Goal: Task Accomplishment & Management: Manage account settings

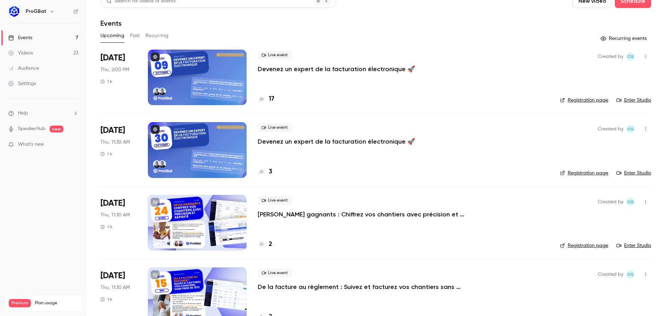
scroll to position [5, 0]
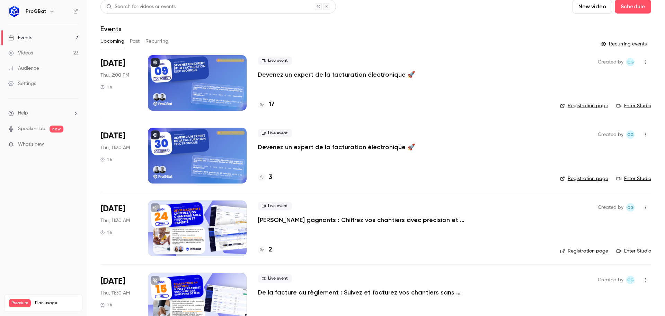
click at [281, 218] on p "[PERSON_NAME] gagnants : Chiffrez vos chantiers avec précision et rapidité" at bounding box center [362, 219] width 208 height 8
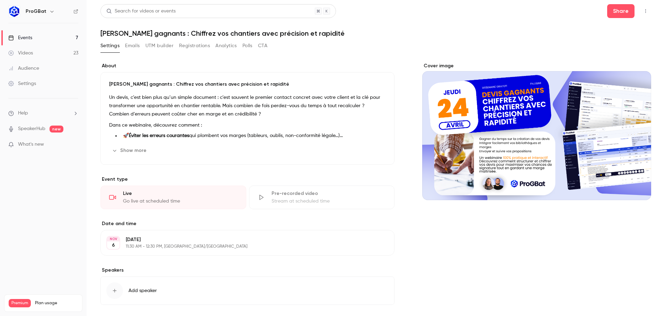
click at [457, 141] on div "Cover image" at bounding box center [536, 131] width 229 height 138
click at [0, 0] on input "Cover image" at bounding box center [0, 0] width 0 height 0
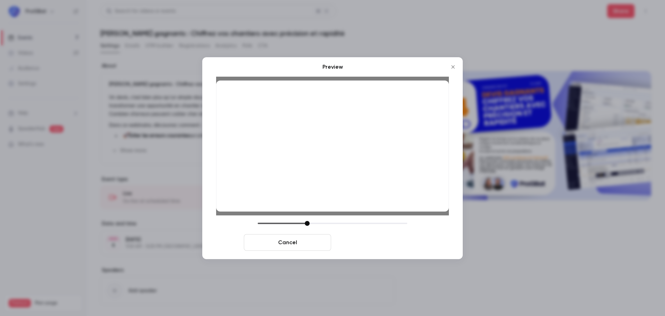
click at [381, 240] on button "Save cover" at bounding box center [377, 242] width 87 height 17
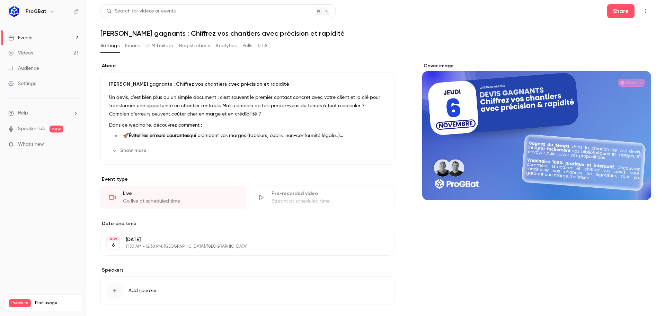
click at [61, 36] on link "Events 7" at bounding box center [43, 37] width 87 height 15
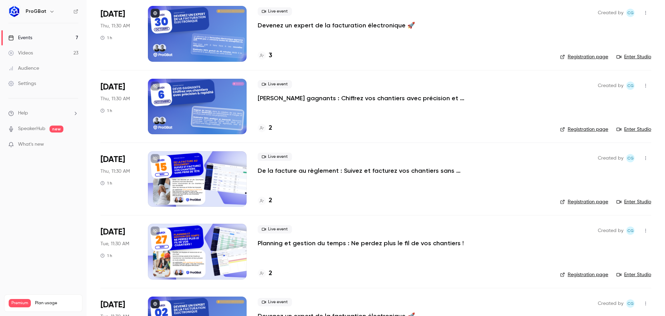
scroll to position [139, 0]
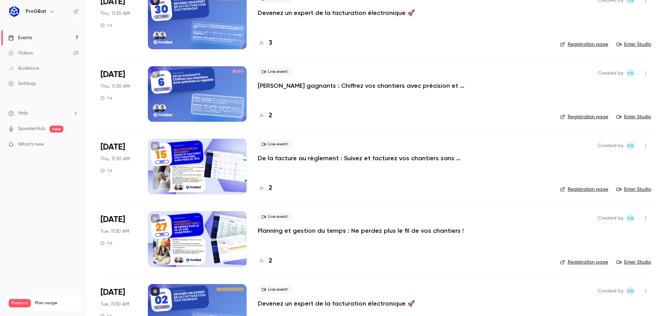
click at [216, 169] on div at bounding box center [197, 166] width 99 height 55
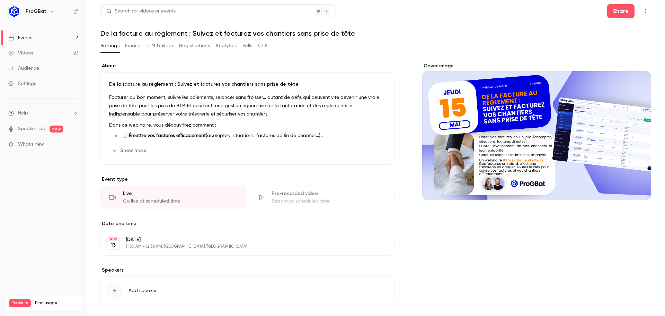
click at [635, 185] on icon "Cover image" at bounding box center [639, 188] width 8 height 6
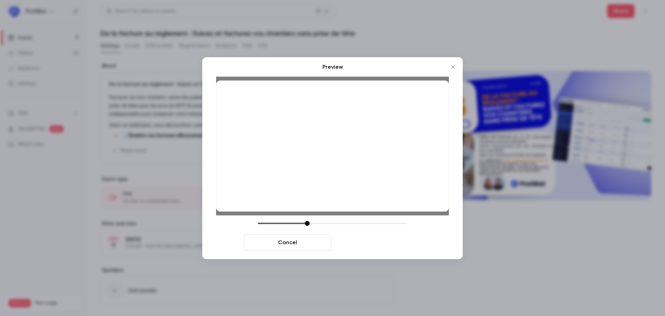
click at [366, 243] on button "Save cover" at bounding box center [377, 242] width 87 height 17
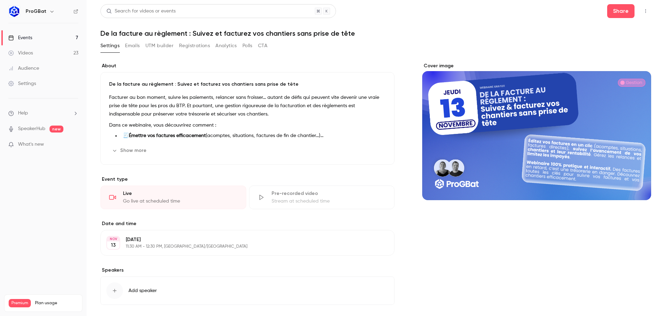
click at [70, 37] on link "Events 7" at bounding box center [43, 37] width 87 height 15
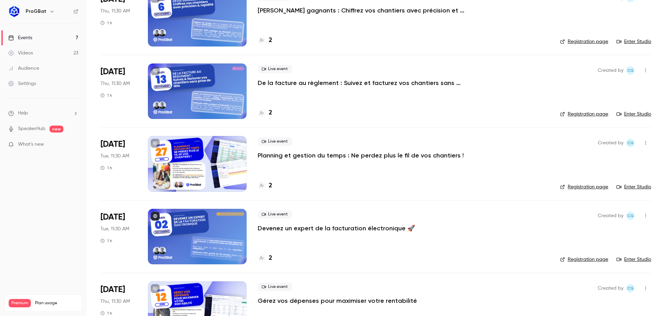
scroll to position [247, 0]
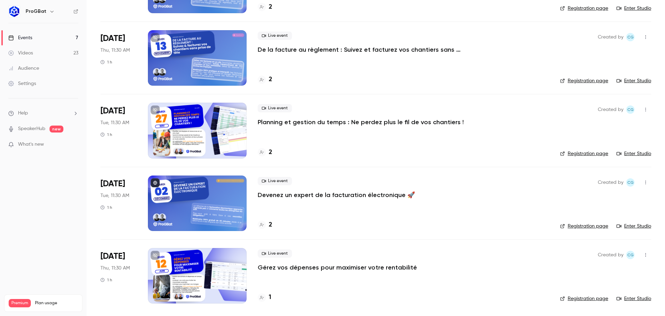
click at [186, 131] on div at bounding box center [197, 130] width 99 height 55
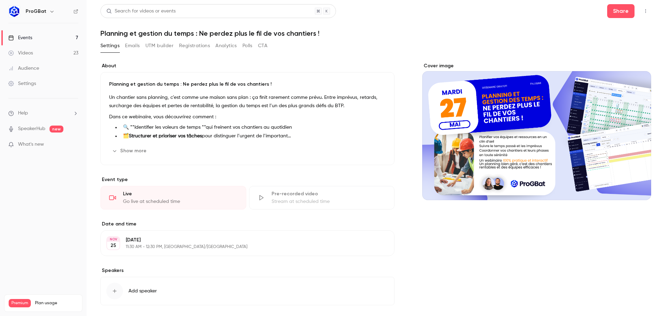
click at [516, 131] on div "Cover image" at bounding box center [536, 131] width 229 height 138
click at [0, 0] on input "Cover image" at bounding box center [0, 0] width 0 height 0
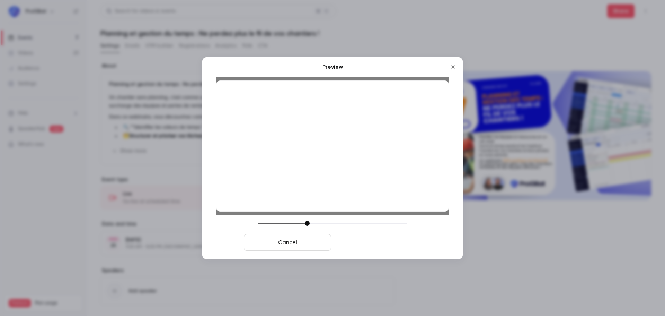
click at [386, 242] on button "Save cover" at bounding box center [377, 242] width 87 height 17
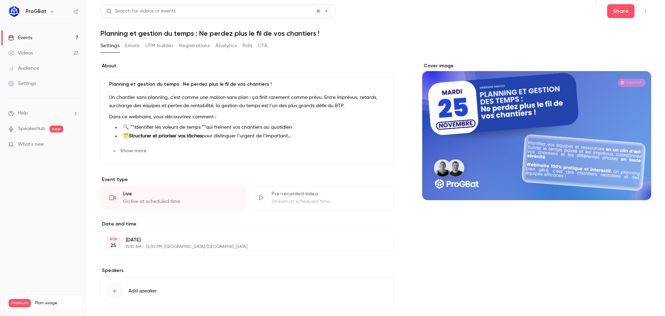
click at [51, 41] on link "Events 7" at bounding box center [43, 37] width 87 height 15
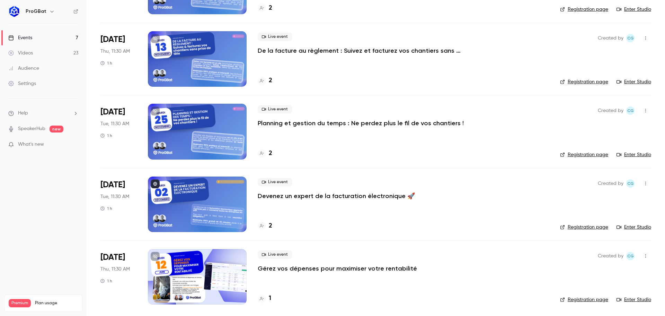
scroll to position [247, 0]
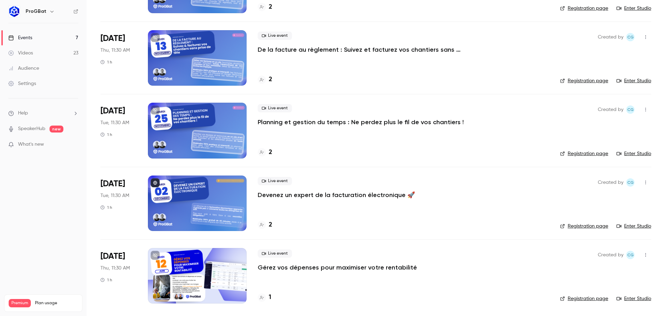
click at [201, 283] on div at bounding box center [197, 275] width 99 height 55
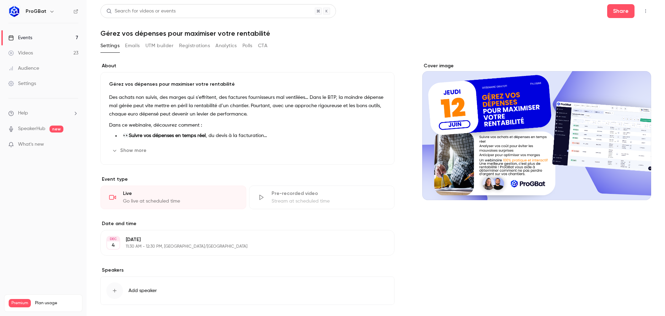
click at [495, 144] on div "Cover image" at bounding box center [536, 131] width 229 height 138
click at [0, 0] on input "Cover image" at bounding box center [0, 0] width 0 height 0
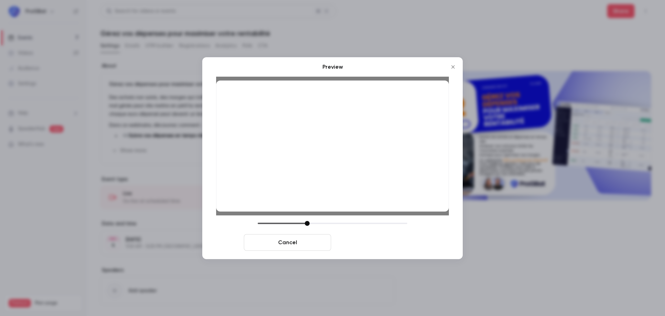
click at [374, 245] on button "Save cover" at bounding box center [377, 242] width 87 height 17
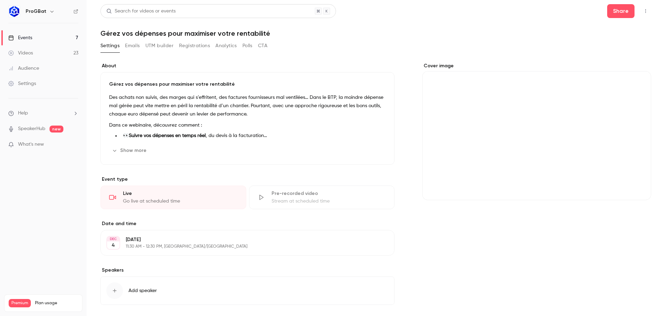
click at [43, 35] on link "Events 7" at bounding box center [43, 37] width 87 height 15
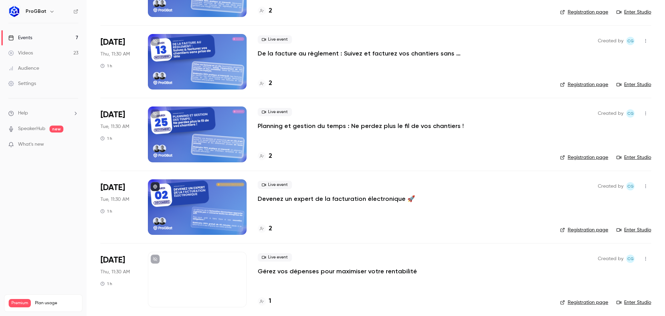
scroll to position [247, 0]
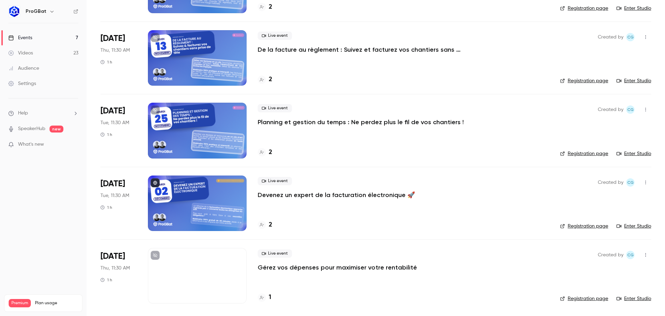
click at [184, 294] on div at bounding box center [197, 275] width 99 height 55
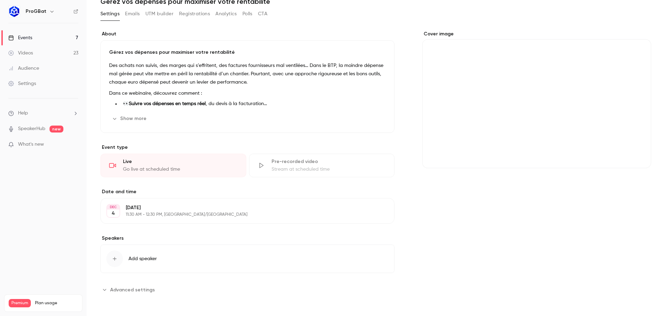
scroll to position [15, 0]
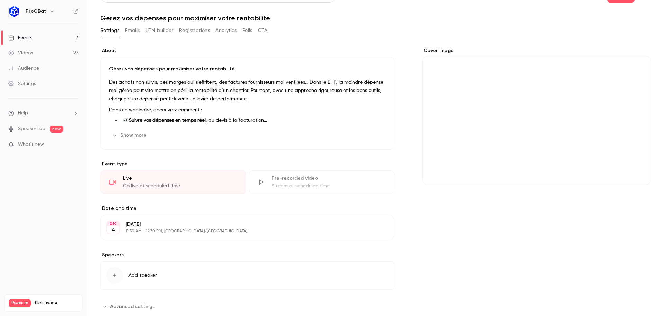
click at [489, 114] on div "Cover image" at bounding box center [536, 116] width 229 height 138
click at [0, 0] on input "Cover image" at bounding box center [0, 0] width 0 height 0
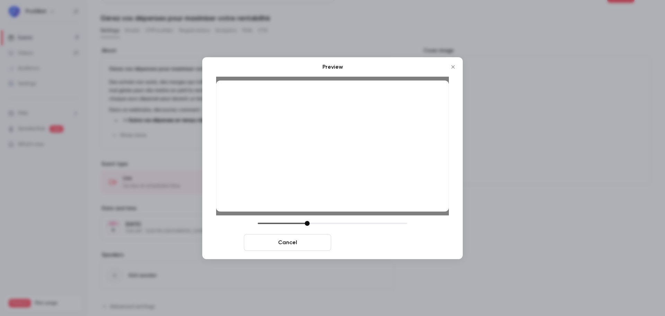
click at [373, 247] on button "Save cover" at bounding box center [377, 242] width 87 height 17
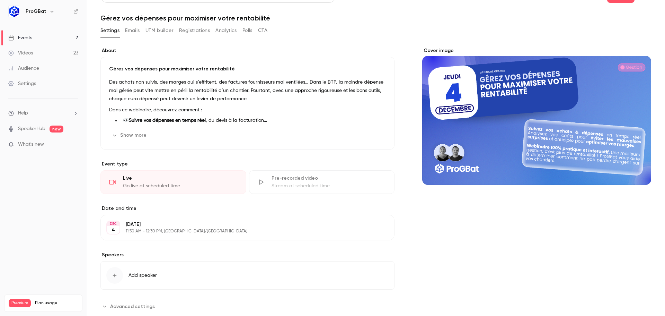
click at [57, 36] on link "Events 7" at bounding box center [43, 37] width 87 height 15
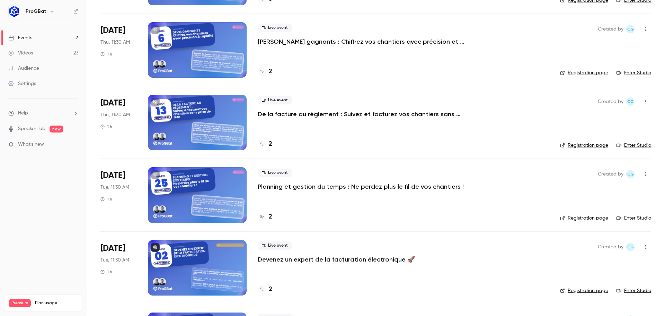
scroll to position [247, 0]
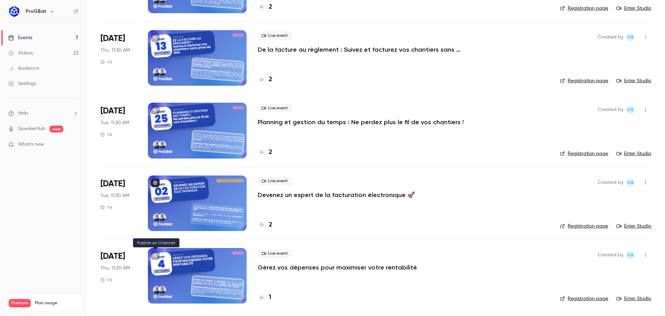
click at [154, 255] on icon at bounding box center [155, 255] width 4 height 4
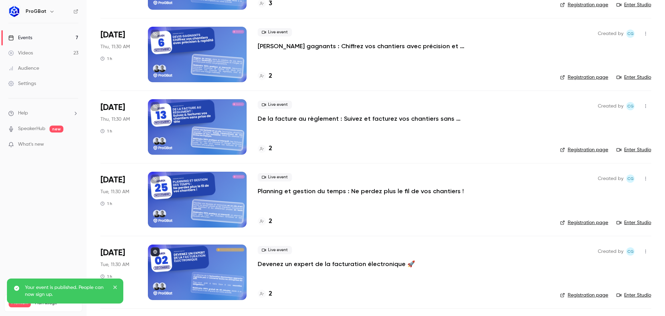
scroll to position [178, 0]
click at [154, 180] on icon at bounding box center [155, 179] width 4 height 4
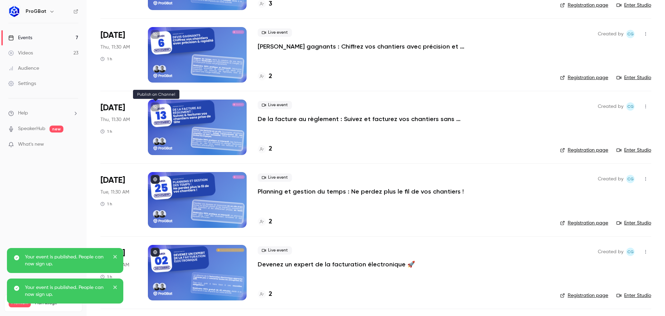
click at [157, 104] on button at bounding box center [155, 106] width 9 height 9
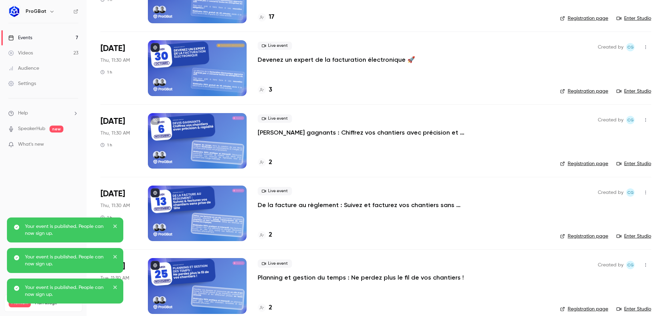
scroll to position [74, 0]
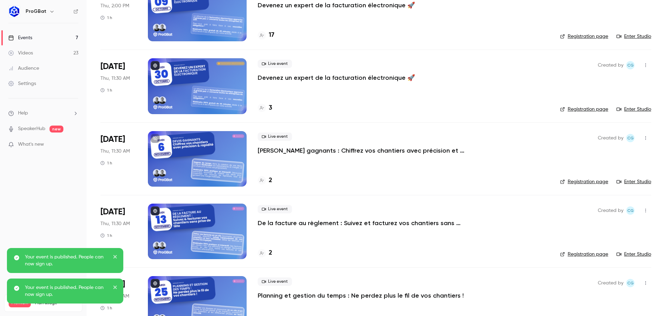
click at [154, 138] on icon at bounding box center [155, 138] width 4 height 4
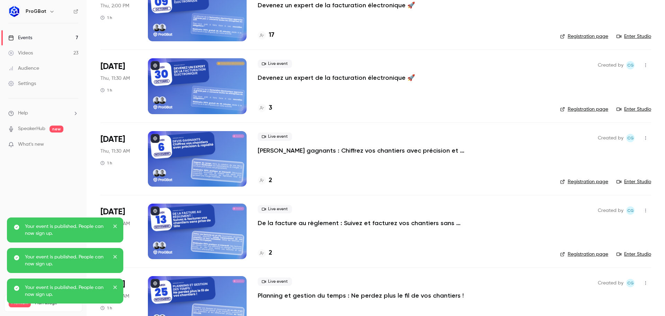
scroll to position [0, 0]
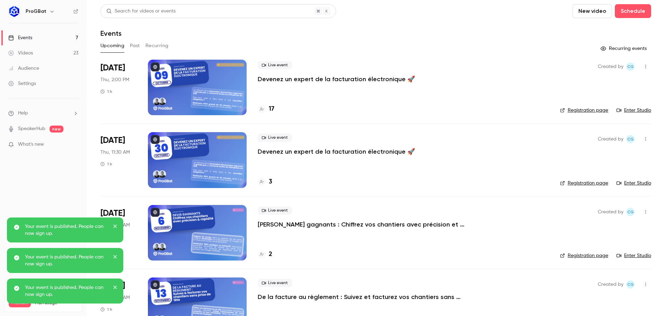
click at [114, 227] on icon "close" at bounding box center [115, 226] width 5 height 6
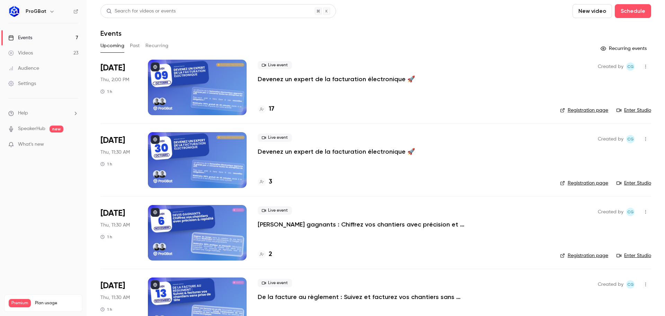
click at [40, 15] on div "ProGBat" at bounding box center [47, 11] width 42 height 8
click at [48, 10] on button "button" at bounding box center [52, 11] width 8 height 8
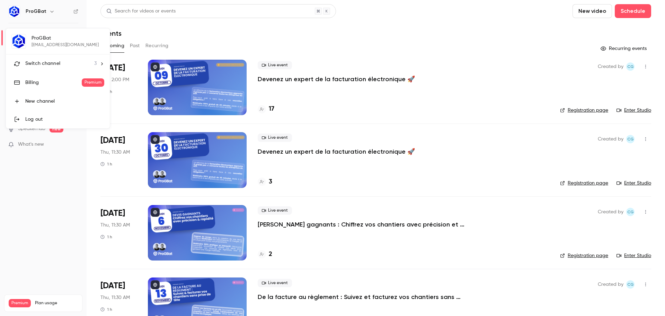
click at [64, 63] on div "Switch channel 3" at bounding box center [60, 63] width 71 height 7
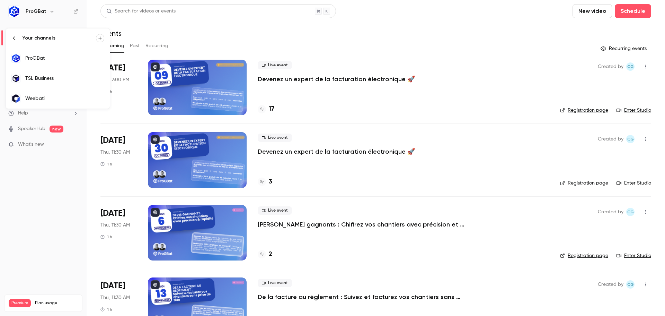
click at [62, 94] on link "Weebati" at bounding box center [58, 98] width 104 height 20
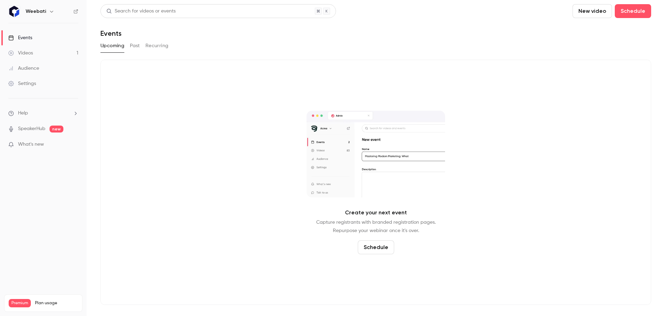
click at [45, 14] on div "Weebati" at bounding box center [47, 11] width 42 height 8
click at [45, 11] on div "Weebati" at bounding box center [47, 11] width 42 height 8
click at [49, 11] on icon "button" at bounding box center [52, 12] width 6 height 6
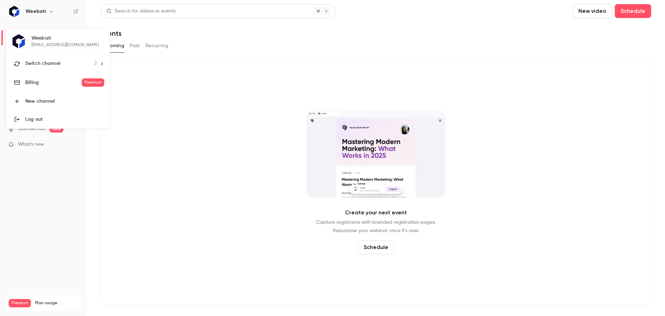
click at [53, 65] on span "Switch channel" at bounding box center [42, 63] width 35 height 7
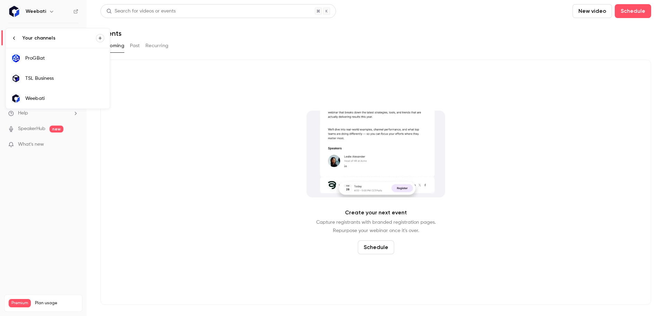
click at [57, 55] on div "ProGBat" at bounding box center [64, 58] width 79 height 7
